Goal: Task Accomplishment & Management: Complete application form

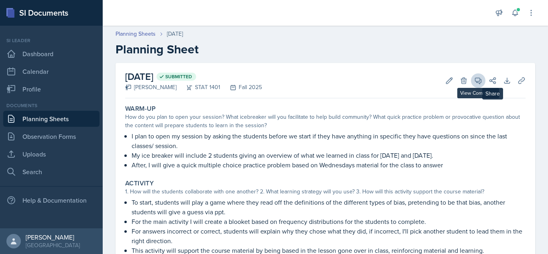
scroll to position [38, 0]
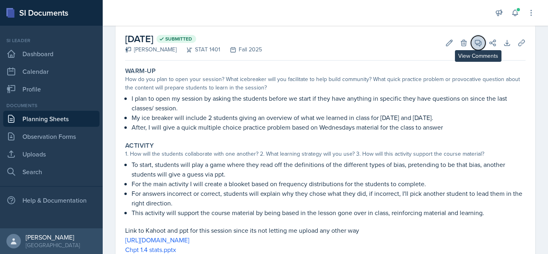
click at [479, 40] on span at bounding box center [481, 40] width 4 height 4
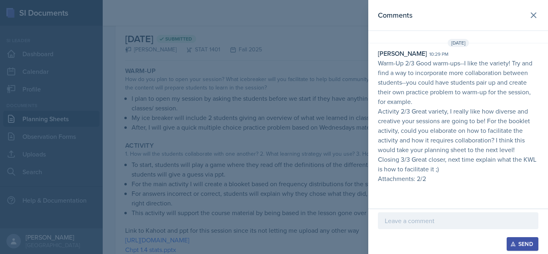
click at [433, 220] on p at bounding box center [458, 221] width 147 height 10
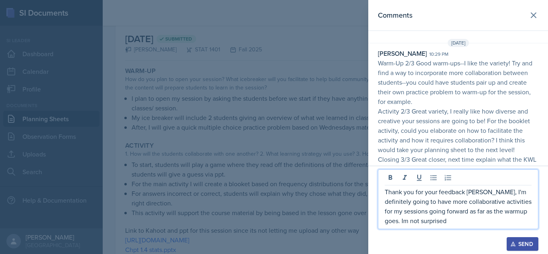
click at [388, 223] on p "Thank you for your feedback [PERSON_NAME], I'm definitely going to have more co…" at bounding box center [458, 206] width 147 height 38
click at [441, 221] on p "Thank you for your feedback [PERSON_NAME], I'm definitely going to have more co…" at bounding box center [458, 206] width 147 height 38
click at [503, 212] on p "Thank you for your feedback [PERSON_NAME], I'm definitely going to have more co…" at bounding box center [458, 206] width 147 height 38
click at [441, 219] on p "Thank you for your feedback [PERSON_NAME], I'm definitely going to have more co…" at bounding box center [458, 206] width 147 height 38
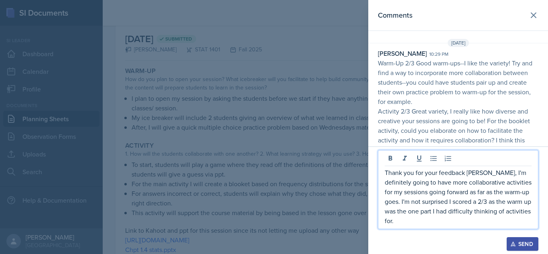
click at [516, 239] on button "Send" at bounding box center [522, 244] width 32 height 14
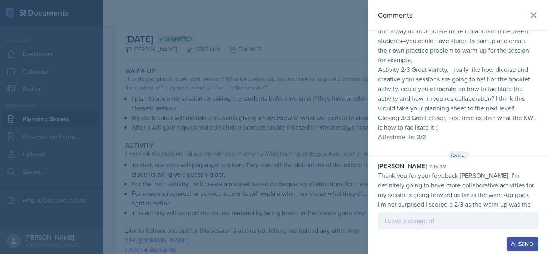
scroll to position [41, 0]
click at [532, 14] on icon at bounding box center [533, 15] width 5 height 5
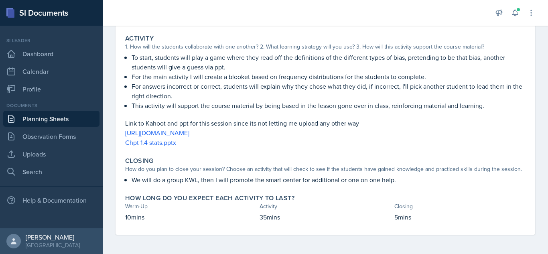
scroll to position [0, 0]
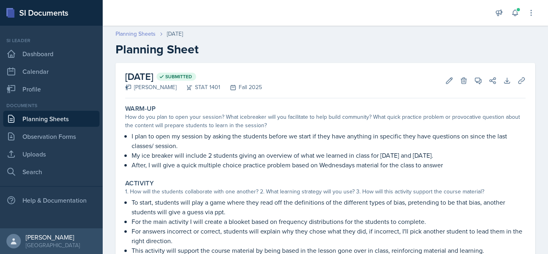
click at [132, 32] on link "Planning Sheets" at bounding box center [135, 34] width 40 height 8
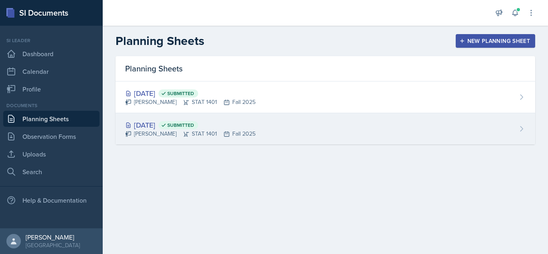
click at [268, 122] on div "[DATE] Submitted [PERSON_NAME] STAT 1401 Fall 2025" at bounding box center [324, 128] width 419 height 31
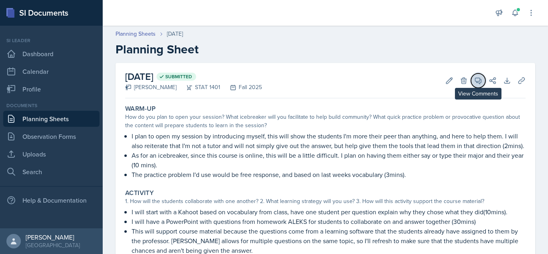
click at [482, 81] on icon at bounding box center [478, 81] width 8 height 8
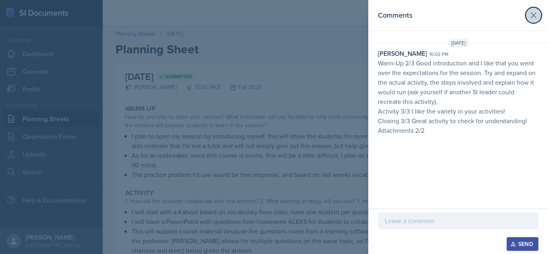
click at [533, 14] on icon at bounding box center [533, 15] width 5 height 5
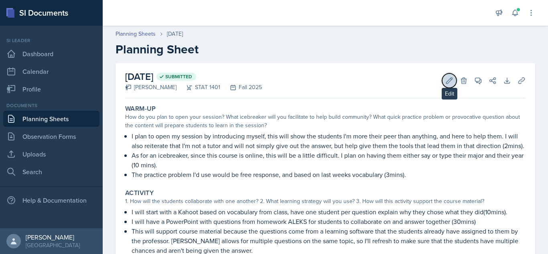
click at [451, 82] on icon at bounding box center [449, 81] width 8 height 8
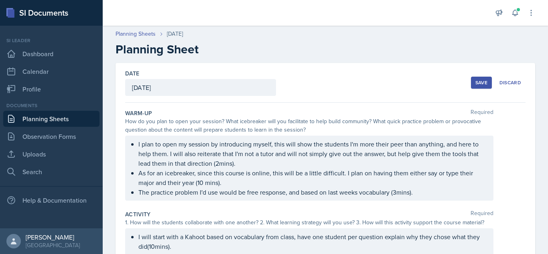
click at [486, 81] on div "Save" at bounding box center [481, 82] width 12 height 6
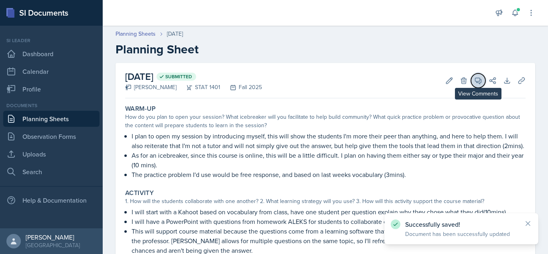
click at [473, 84] on button "View Comments" at bounding box center [478, 80] width 14 height 14
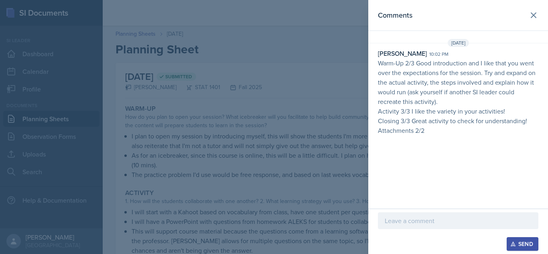
click at [420, 217] on p at bounding box center [458, 221] width 147 height 10
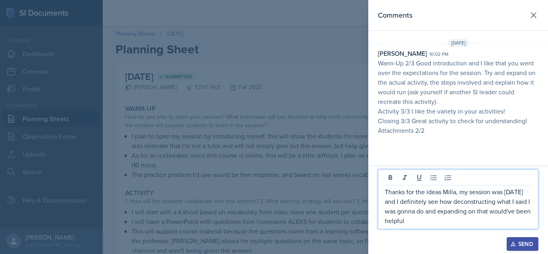
click at [519, 243] on div "Send" at bounding box center [522, 244] width 21 height 6
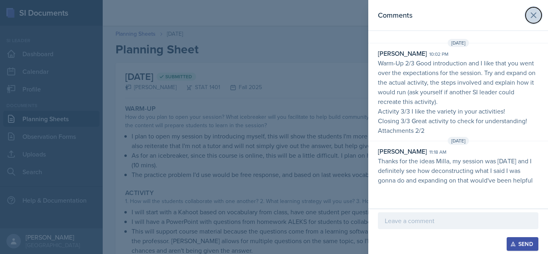
click at [528, 12] on icon at bounding box center [533, 15] width 10 height 10
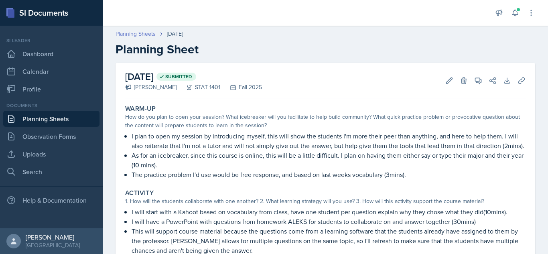
click at [136, 36] on link "Planning Sheets" at bounding box center [135, 34] width 40 height 8
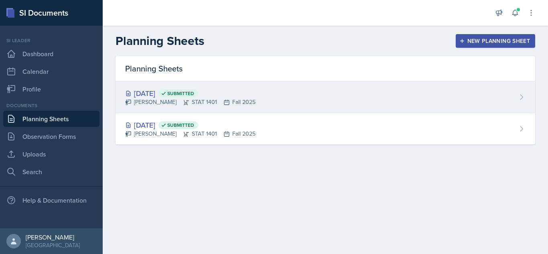
click at [187, 87] on div "[DATE] Submitted [PERSON_NAME] STAT 1401 Fall 2025" at bounding box center [324, 97] width 419 height 32
